Goal: Find specific page/section: Find specific page/section

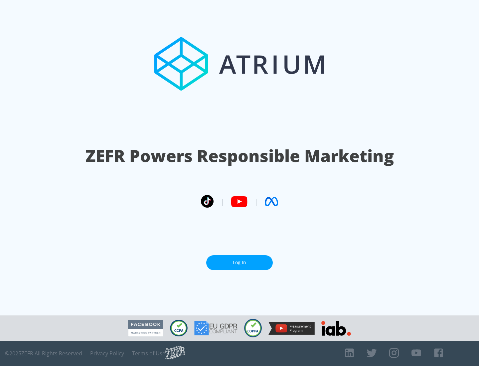
click at [240, 263] on link "Log In" at bounding box center [239, 262] width 67 height 15
